Goal: Information Seeking & Learning: Learn about a topic

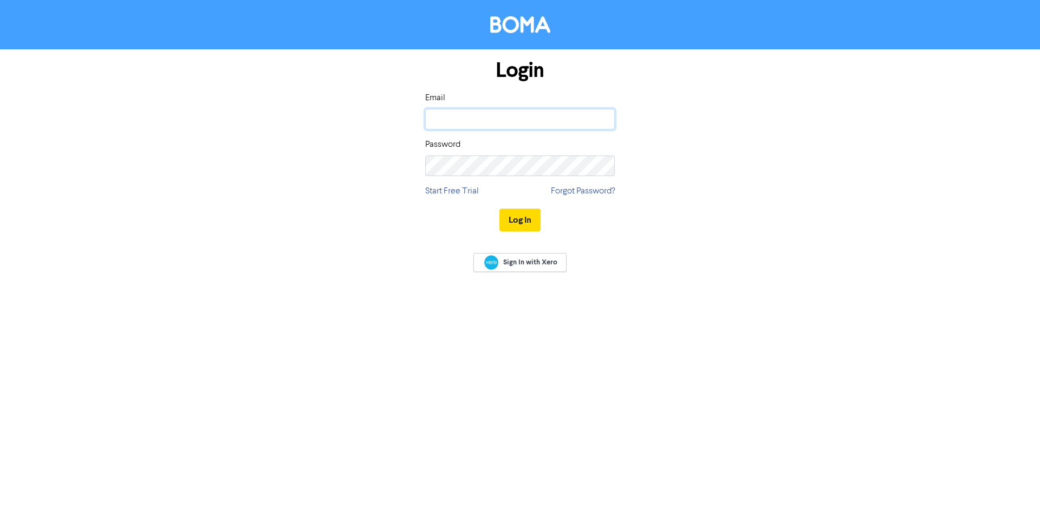
click at [474, 116] on input "email" at bounding box center [520, 119] width 190 height 21
type input "[EMAIL_ADDRESS][DOMAIN_NAME]"
click at [499, 209] on button "Log In" at bounding box center [519, 220] width 41 height 23
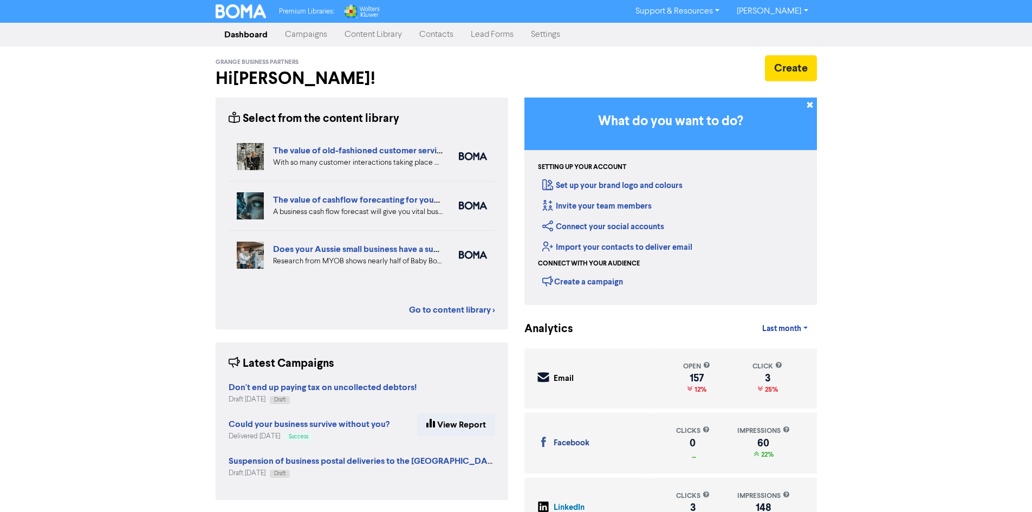
click at [360, 34] on link "Content Library" at bounding box center [373, 35] width 75 height 22
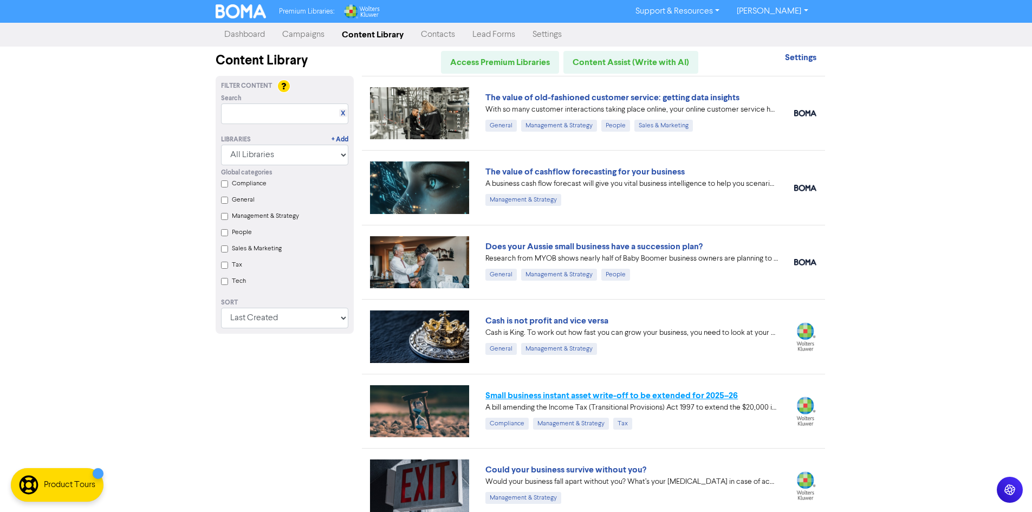
click at [603, 393] on link "Small business instant asset write-off to be extended for 2025–26" at bounding box center [611, 395] width 252 height 11
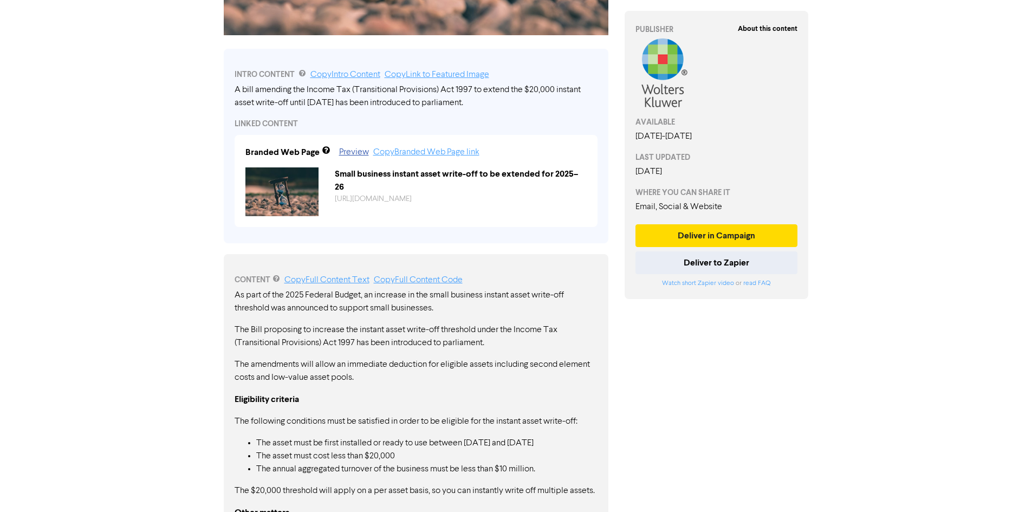
scroll to position [379, 0]
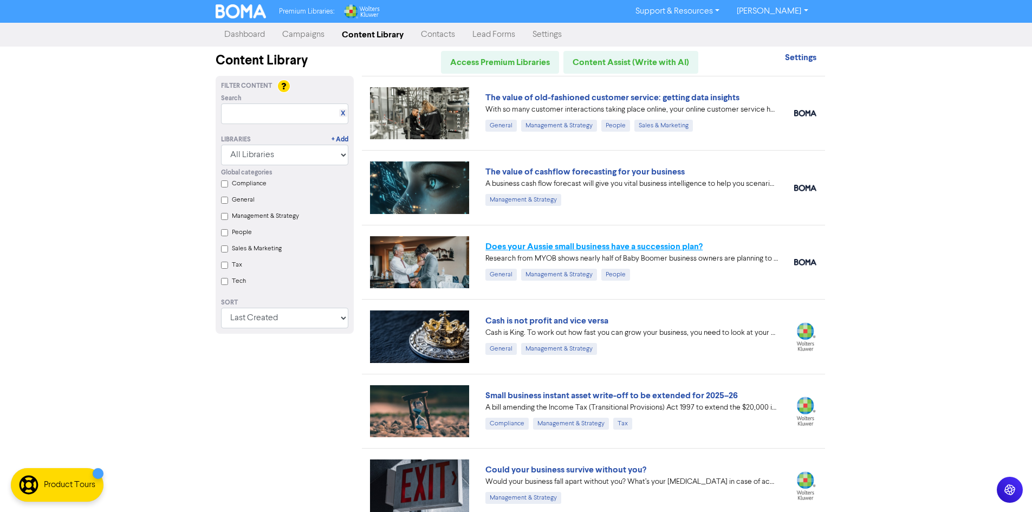
click at [584, 245] on link "Does your Aussie small business have a succession plan?" at bounding box center [593, 246] width 217 height 11
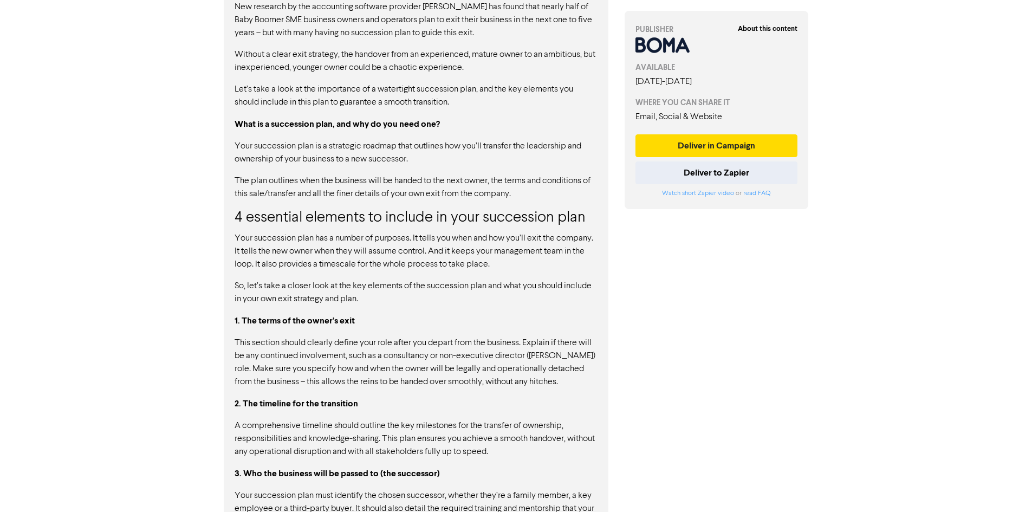
scroll to position [596, 0]
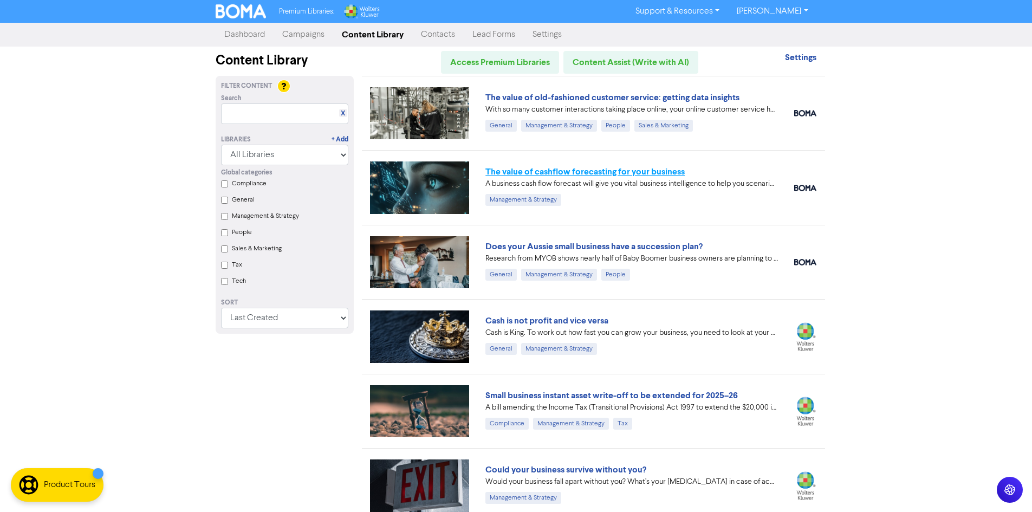
click at [597, 174] on link "The value of cashflow forecasting for your business" at bounding box center [584, 171] width 199 height 11
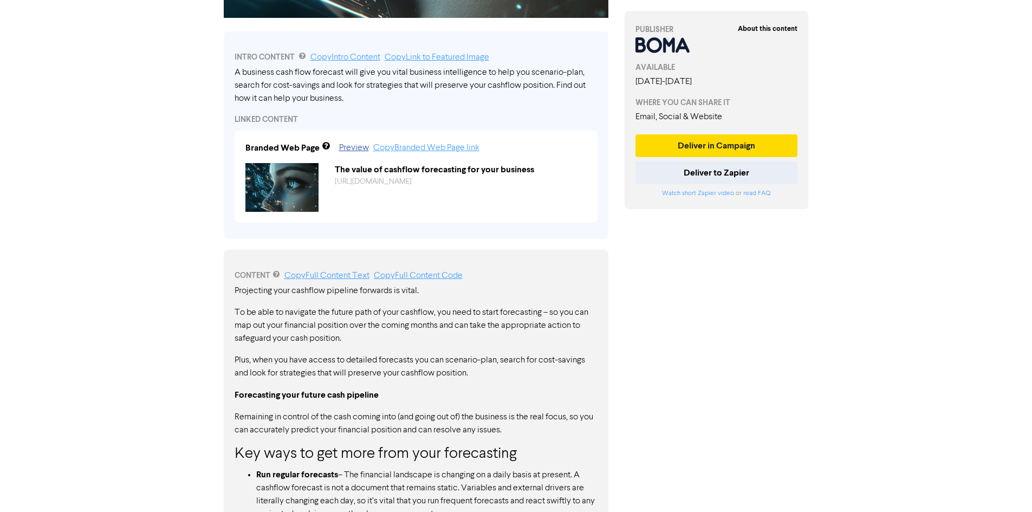
scroll to position [379, 0]
